Goal: Check status

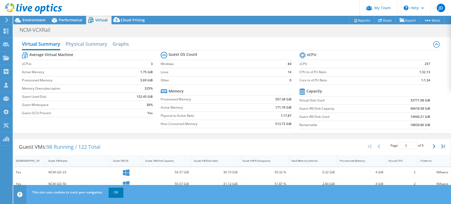
select select "USD"
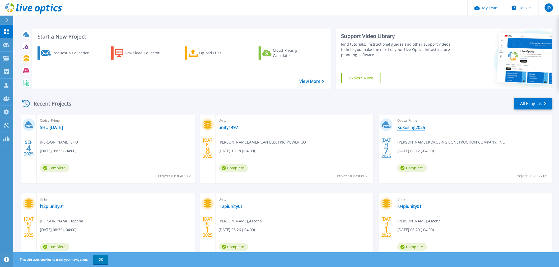
click at [417, 126] on link "Kokosing2025" at bounding box center [411, 127] width 28 height 5
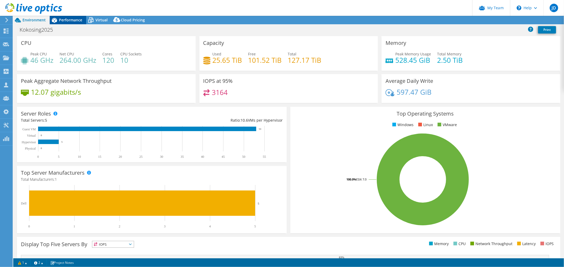
click at [70, 18] on span "Performance" at bounding box center [70, 19] width 23 height 5
select select "USD"
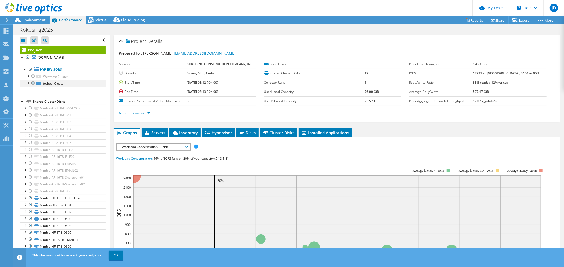
click at [31, 83] on div at bounding box center [32, 83] width 5 height 6
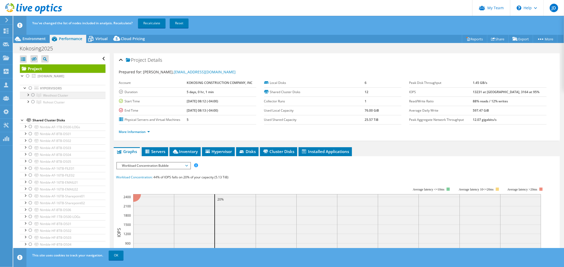
click at [33, 95] on div at bounding box center [32, 95] width 5 height 6
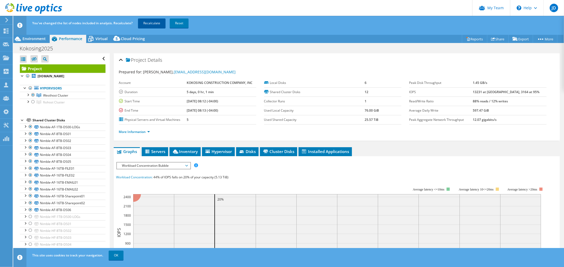
click at [151, 22] on link "Recalculate" at bounding box center [151, 24] width 27 height 10
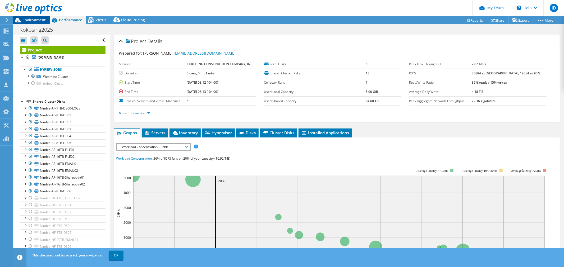
click at [33, 18] on span "Environment" at bounding box center [33, 19] width 23 height 5
